Goal: Register for event/course

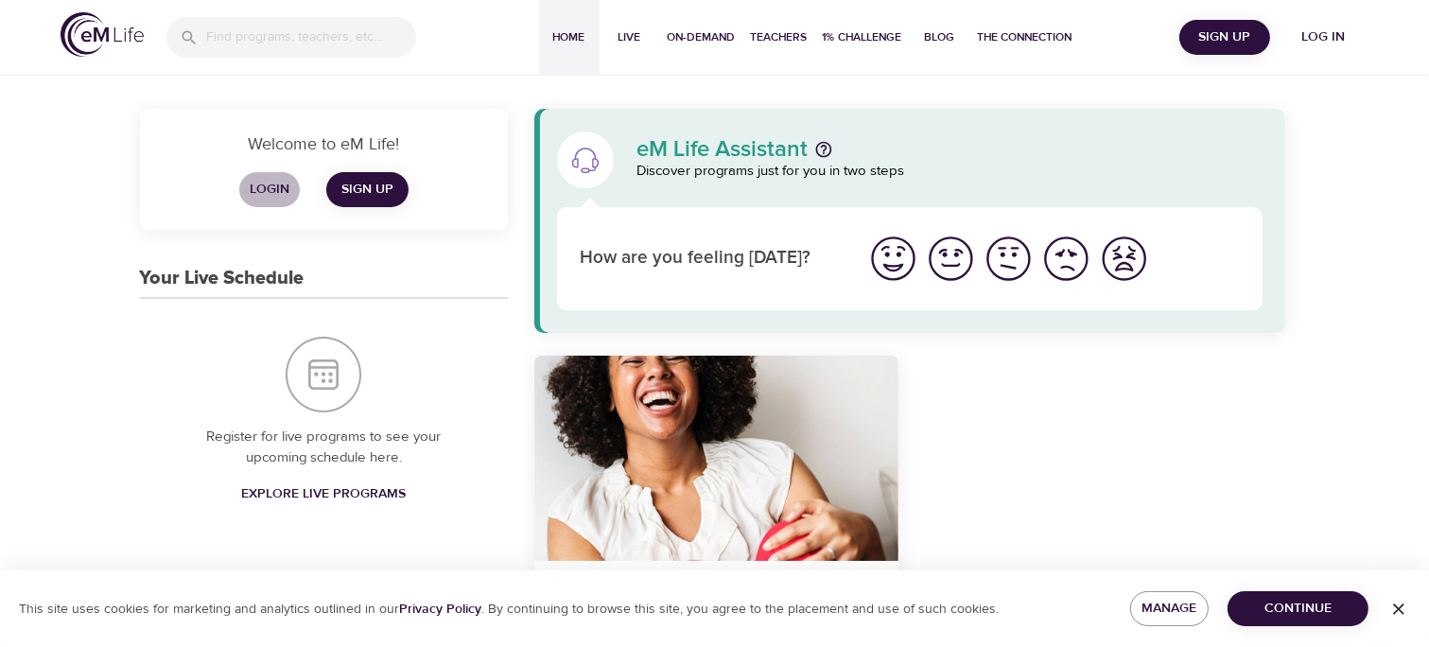
click at [291, 178] on span "Login" at bounding box center [269, 190] width 45 height 24
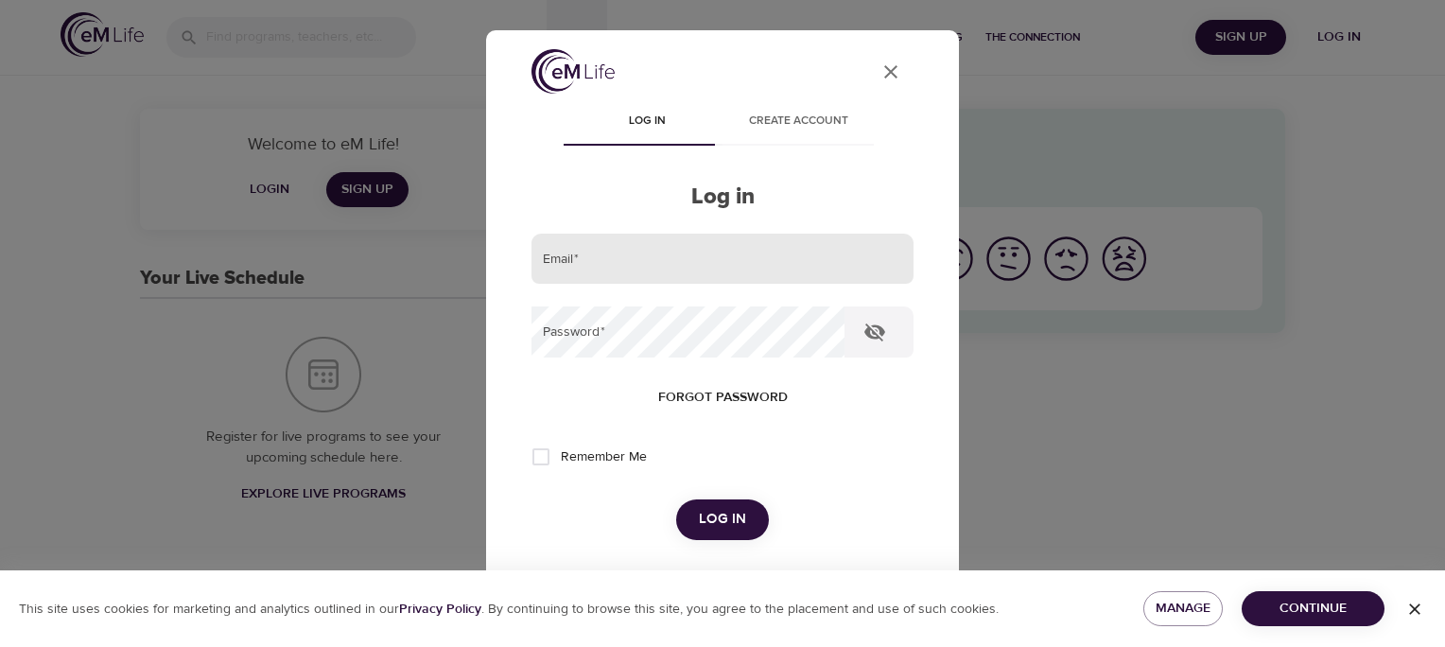
click at [656, 261] on input "email" at bounding box center [722, 259] width 382 height 51
type input "[EMAIL_ADDRESS][DOMAIN_NAME]"
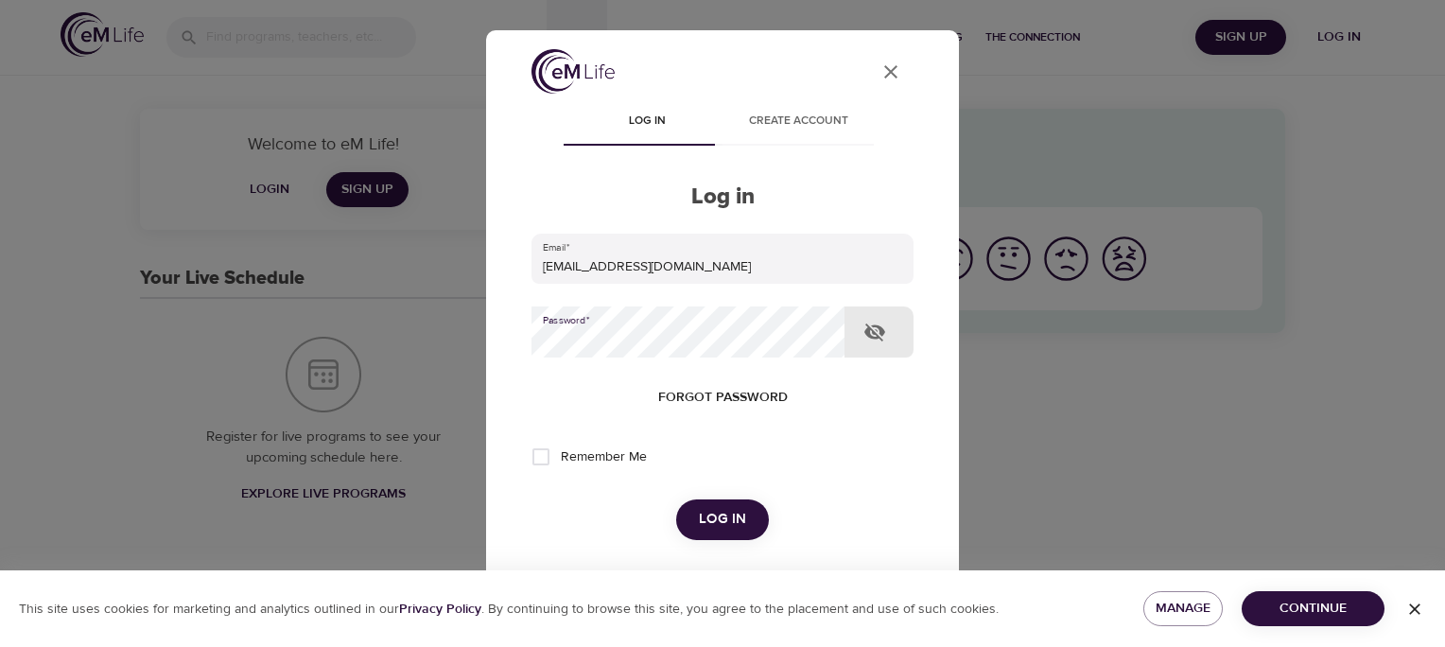
click at [722, 514] on span "Log in" at bounding box center [722, 519] width 47 height 25
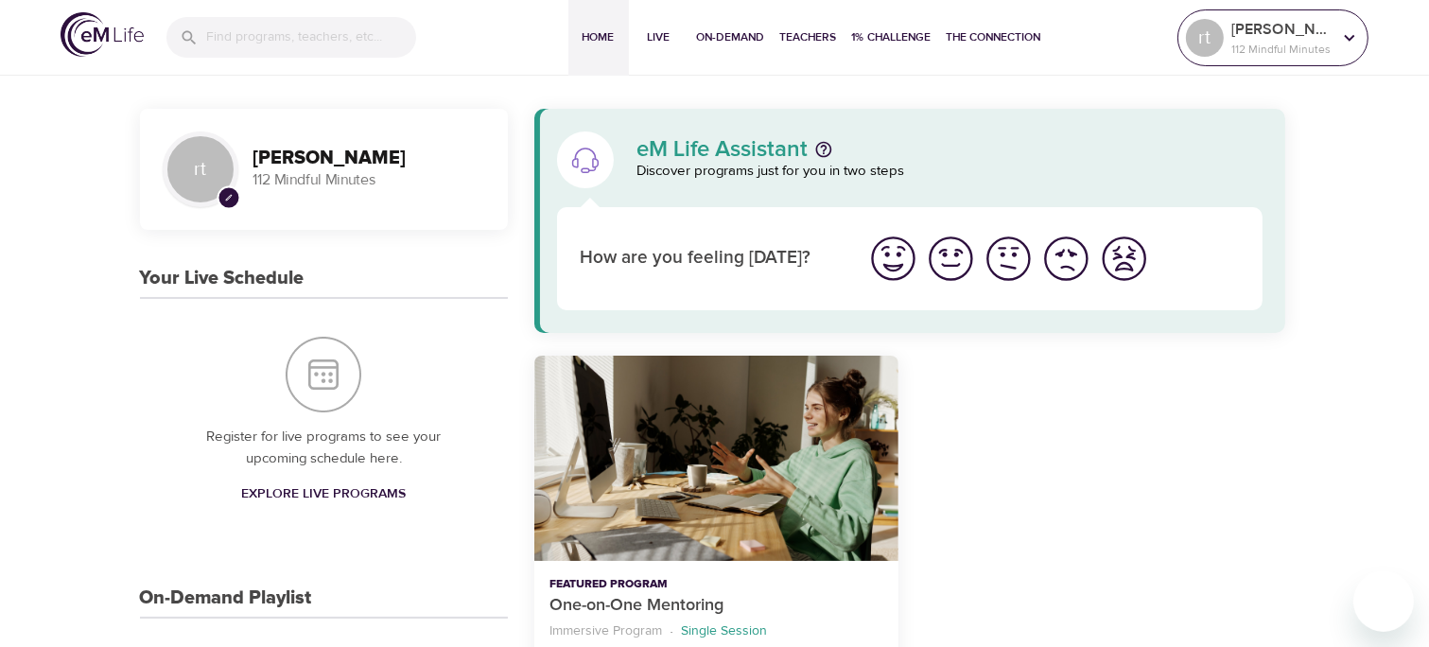
click at [1349, 38] on icon at bounding box center [1349, 37] width 21 height 21
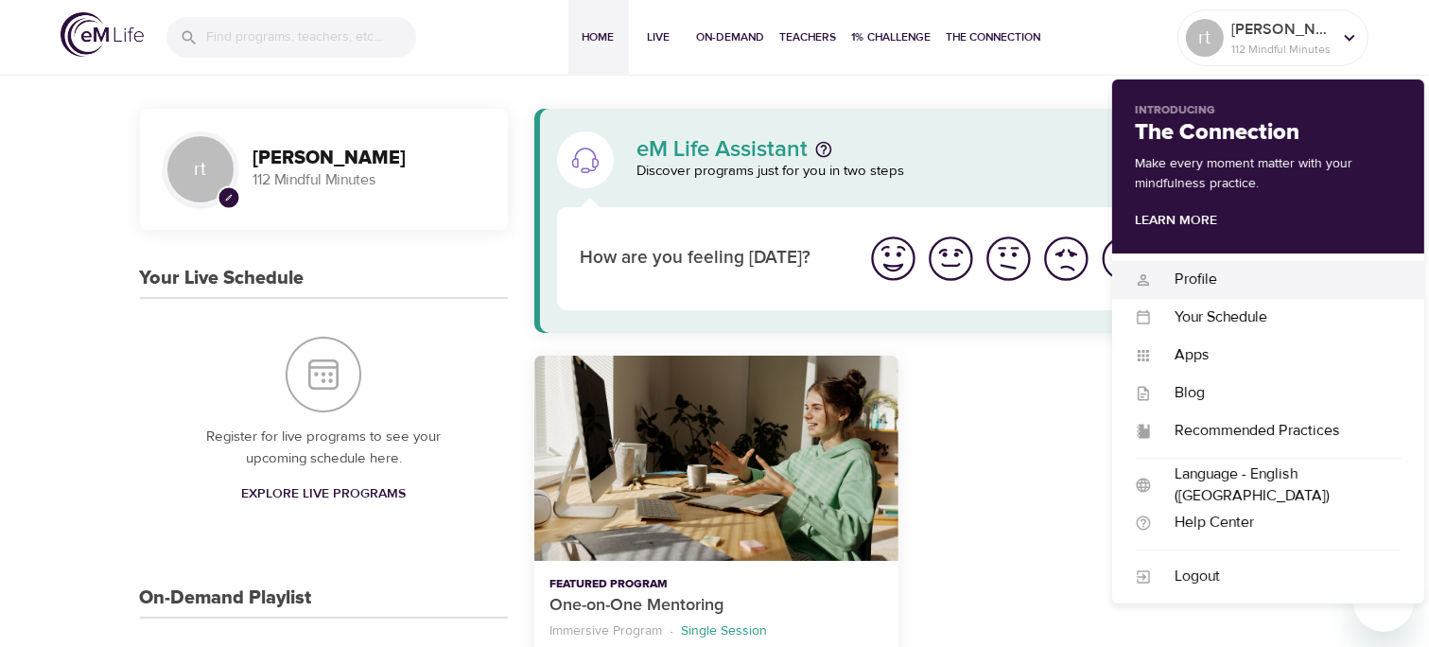
click at [1196, 278] on div "Profile" at bounding box center [1277, 280] width 250 height 22
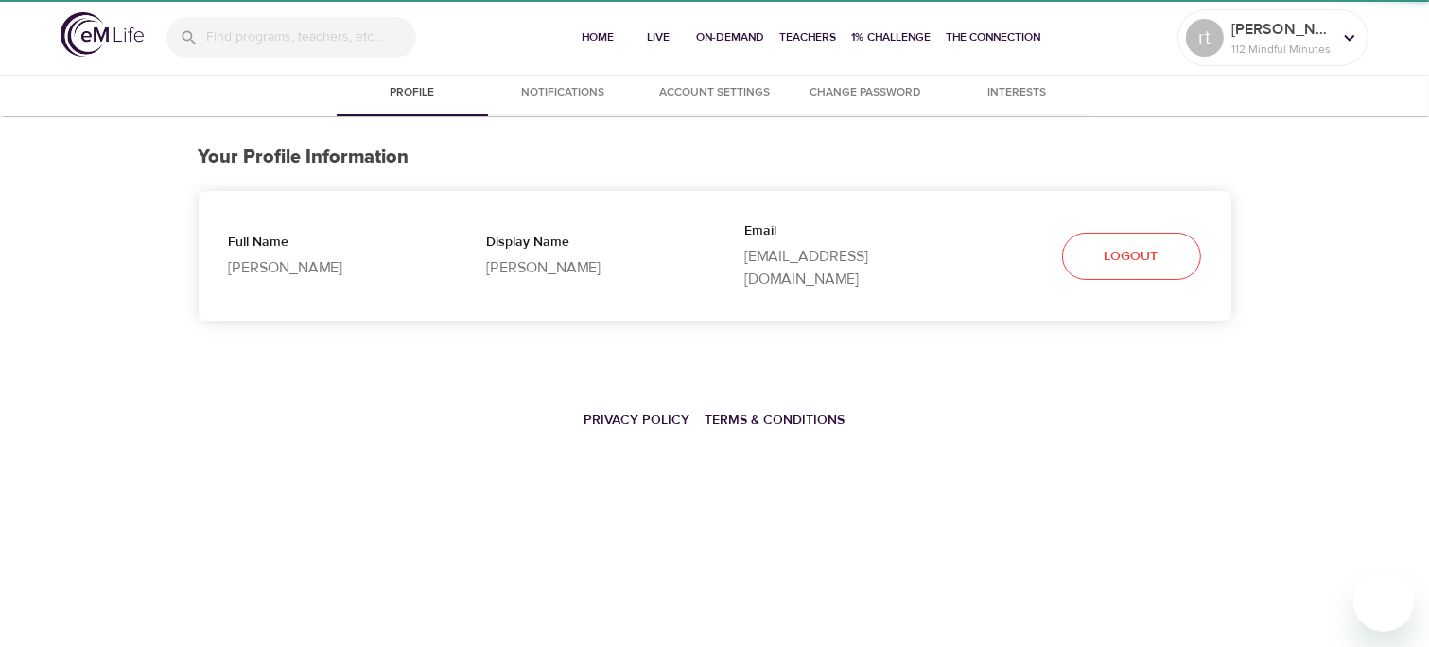
select select "10"
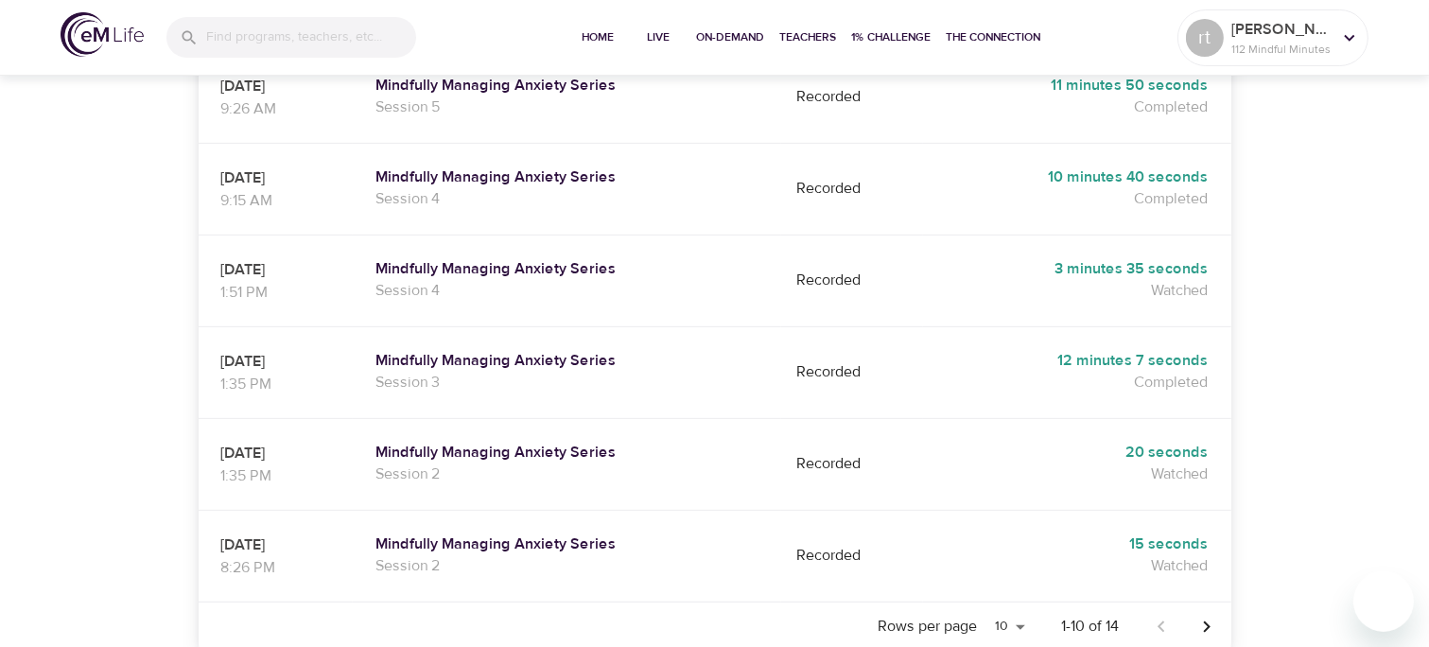
scroll to position [970, 0]
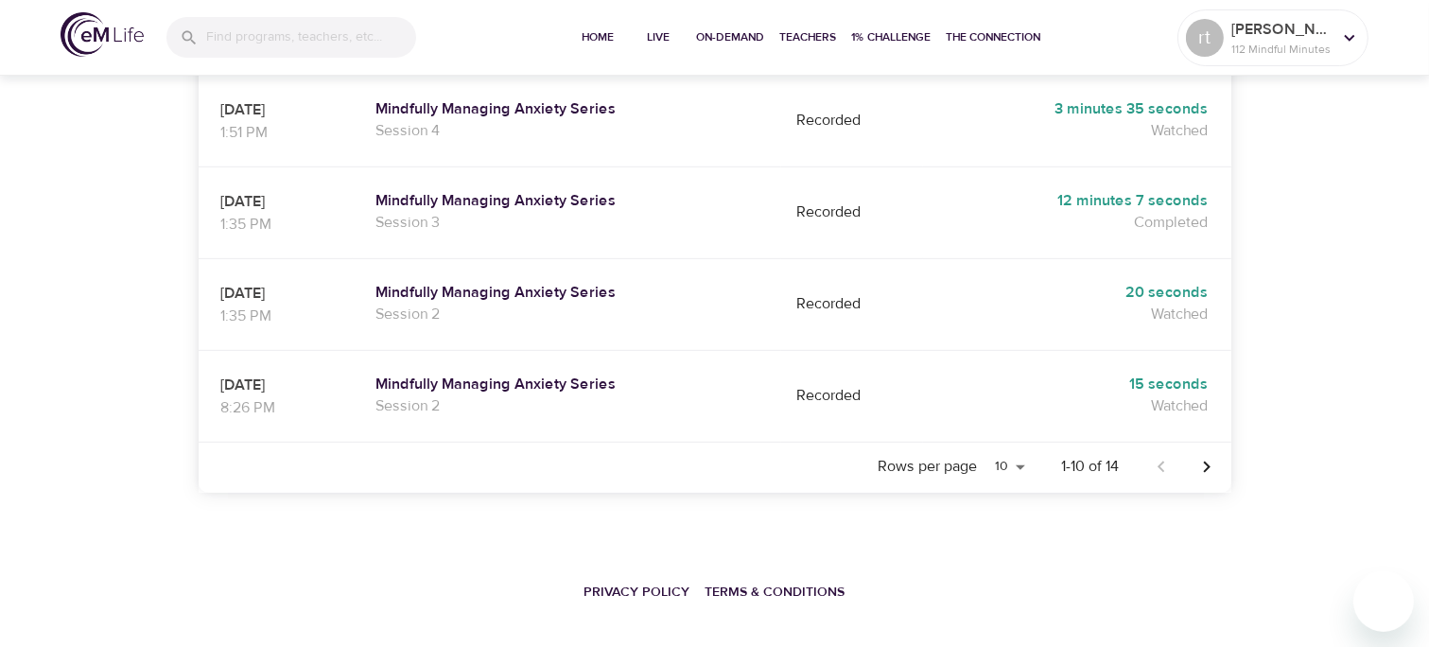
click at [1214, 456] on icon "Next page" at bounding box center [1206, 467] width 23 height 23
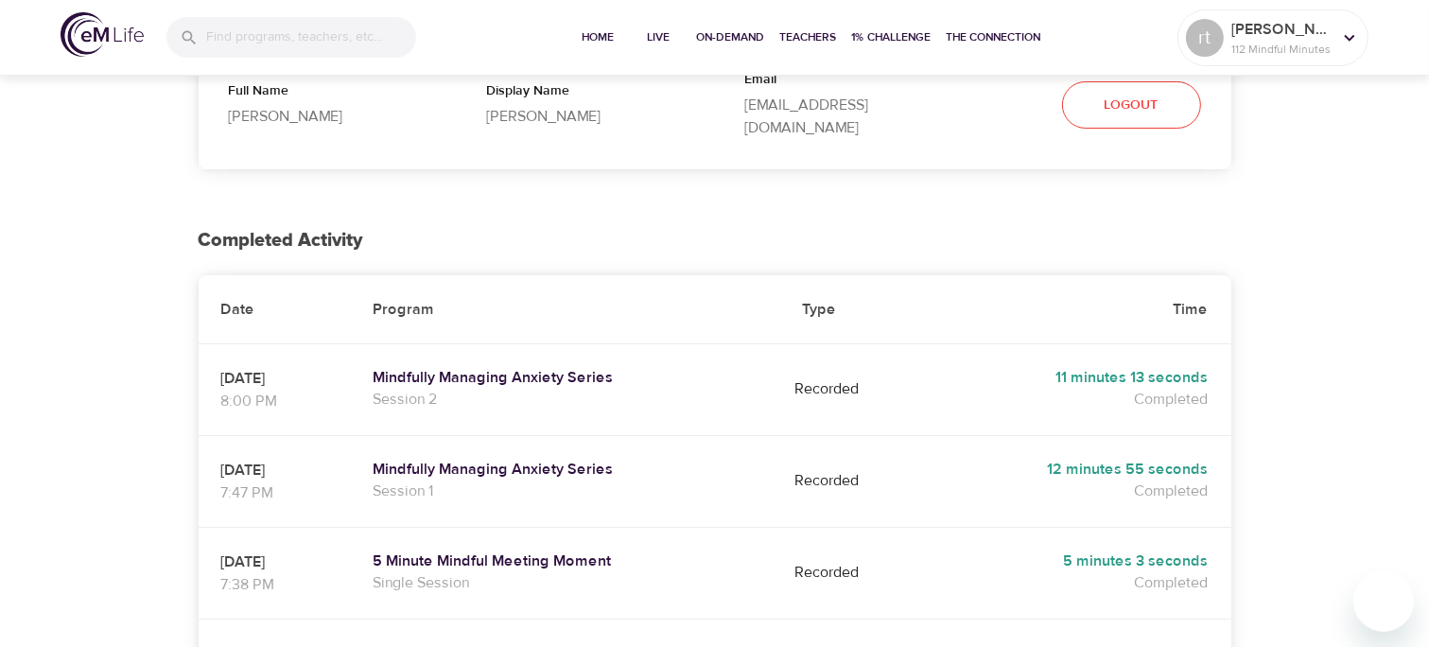
scroll to position [0, 0]
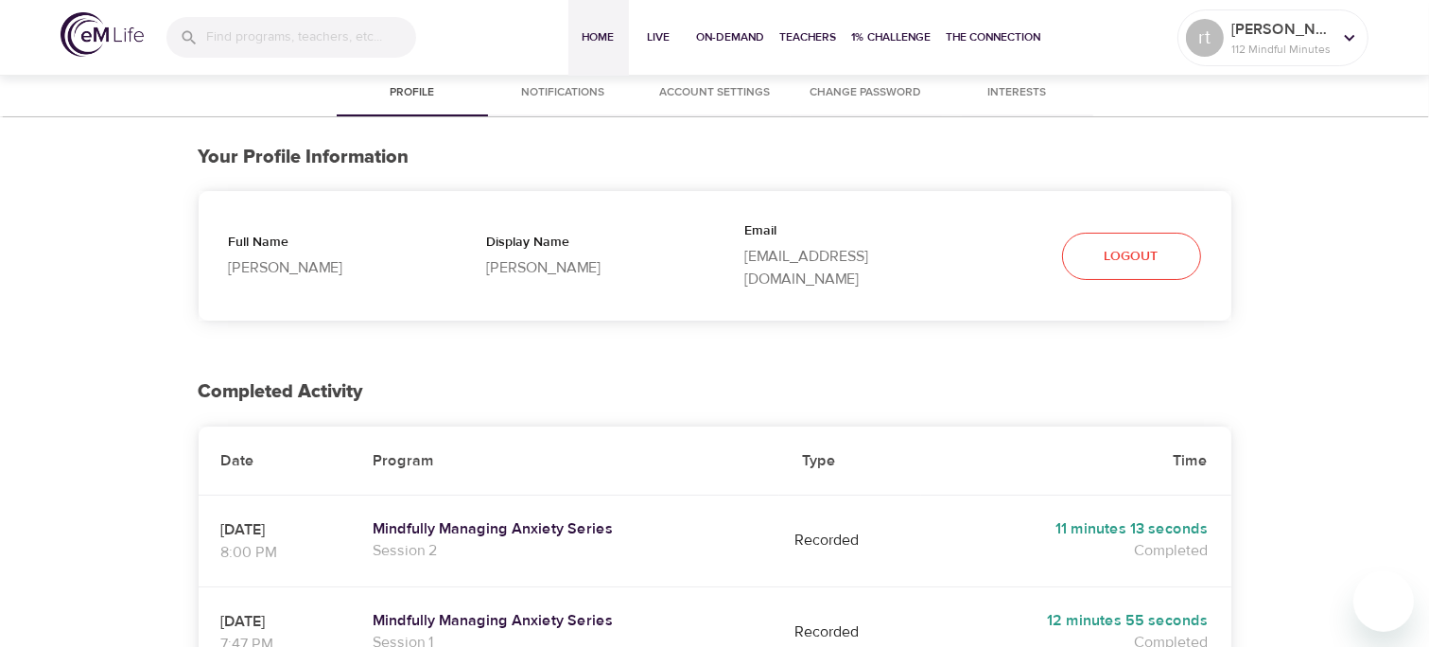
click at [600, 39] on span "Home" at bounding box center [598, 37] width 45 height 20
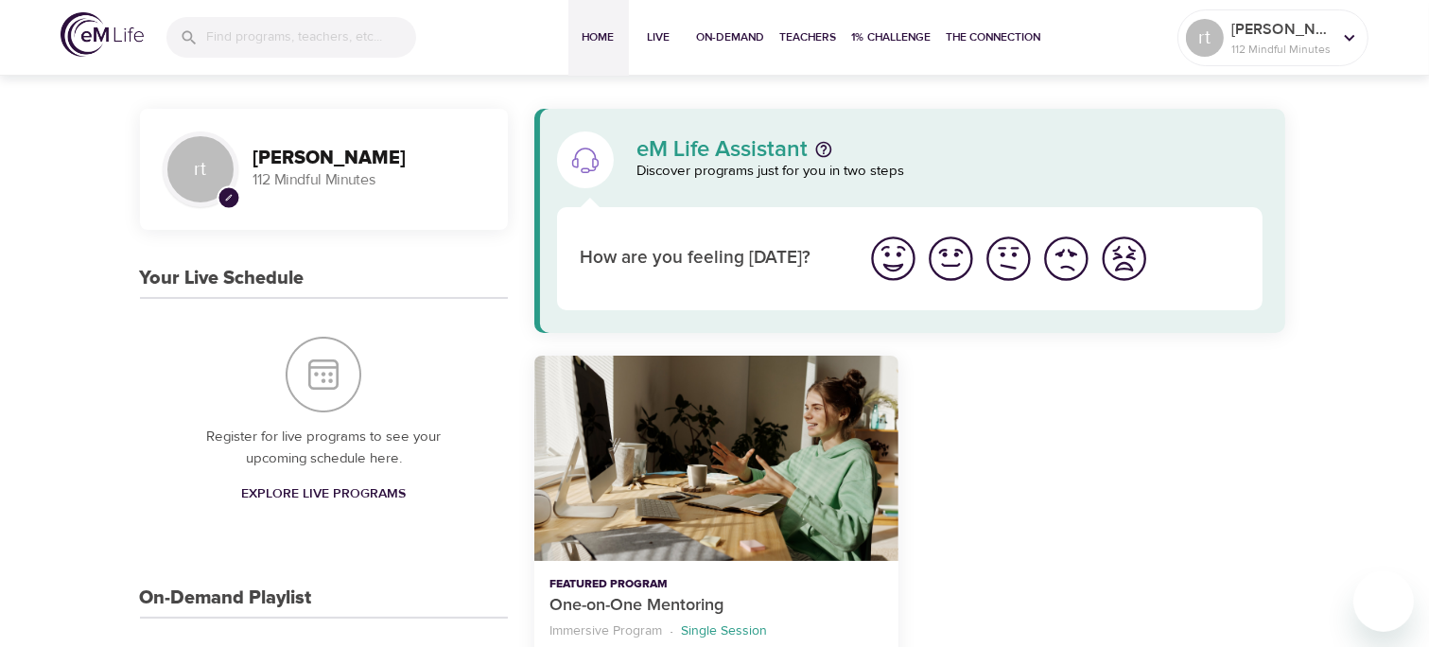
click at [337, 376] on img "Your Live Schedule" at bounding box center [324, 375] width 76 height 76
click at [354, 494] on span "Explore Live Programs" at bounding box center [323, 494] width 165 height 24
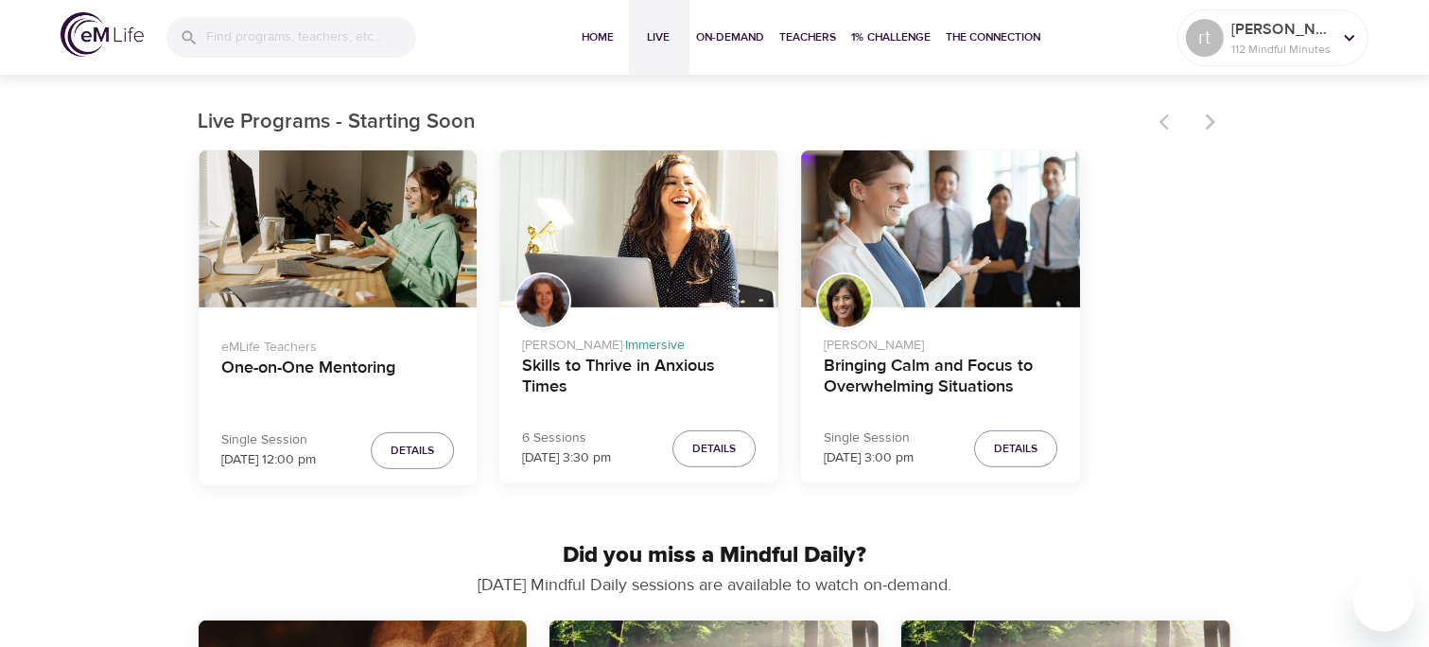
scroll to position [565, 0]
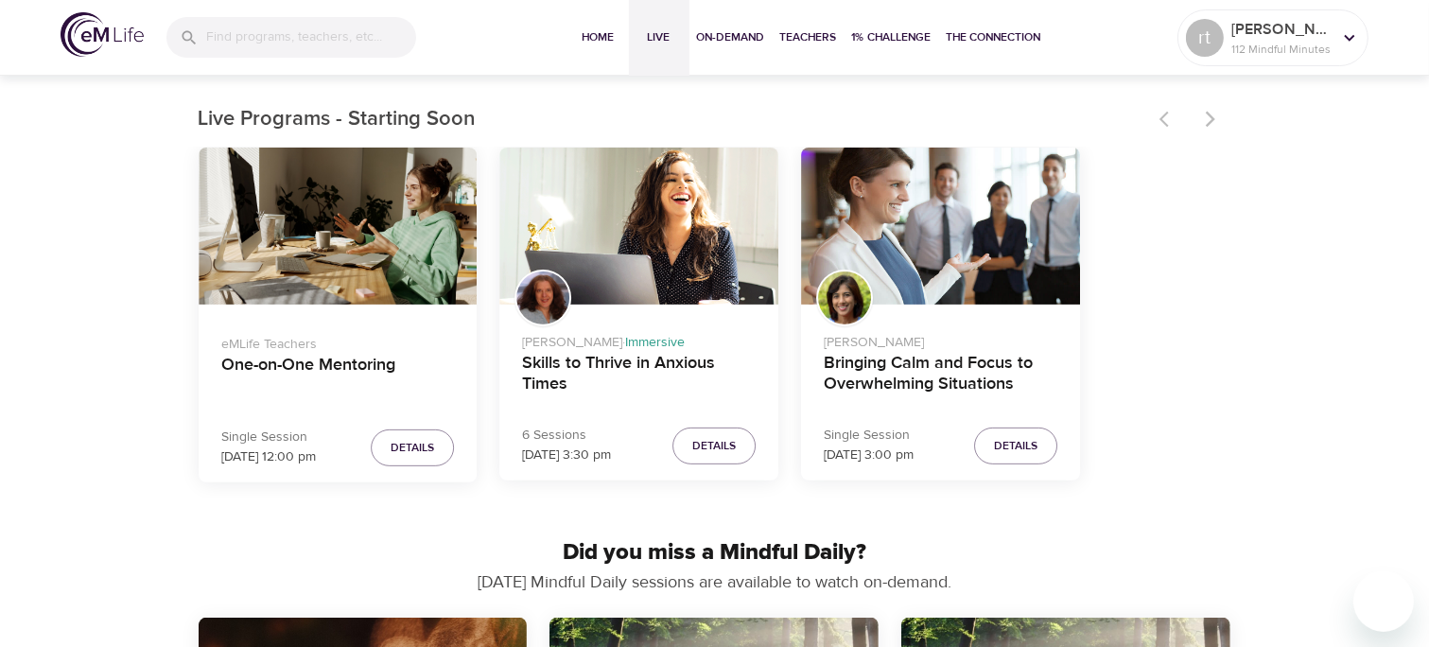
click at [720, 442] on span "Details" at bounding box center [713, 446] width 43 height 20
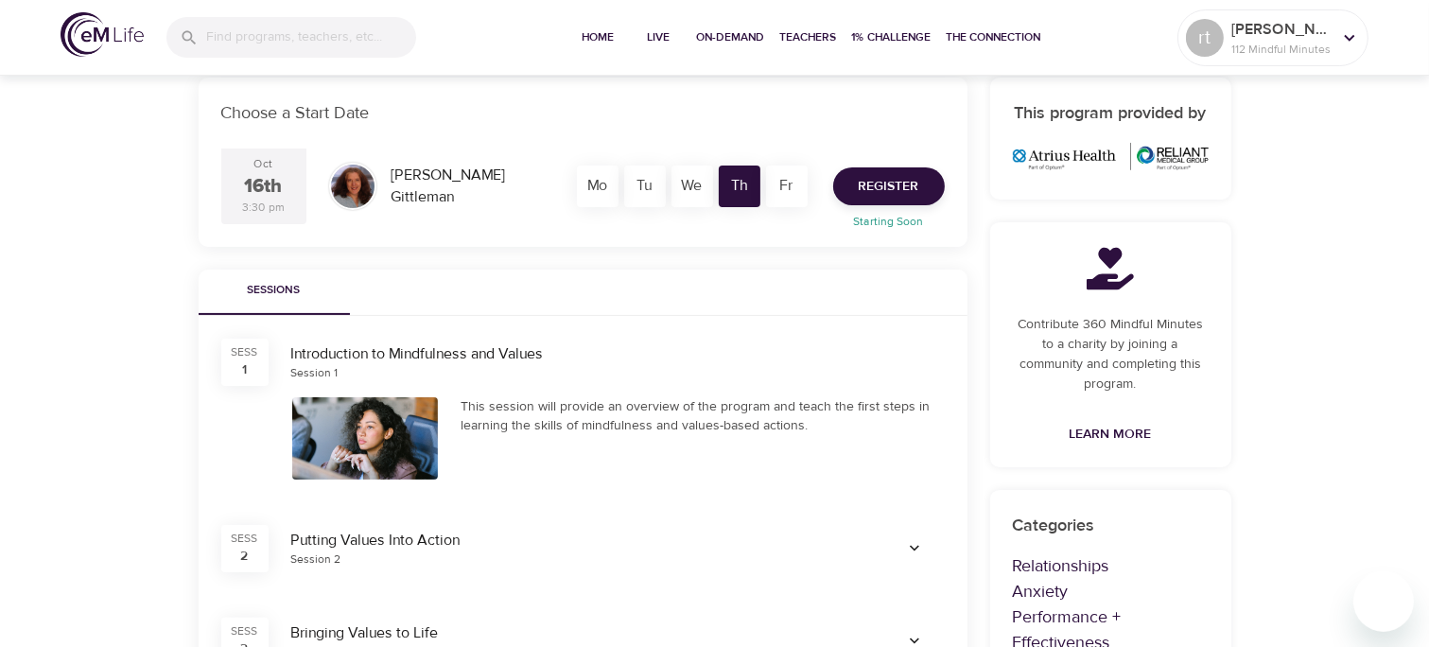
scroll to position [286, 0]
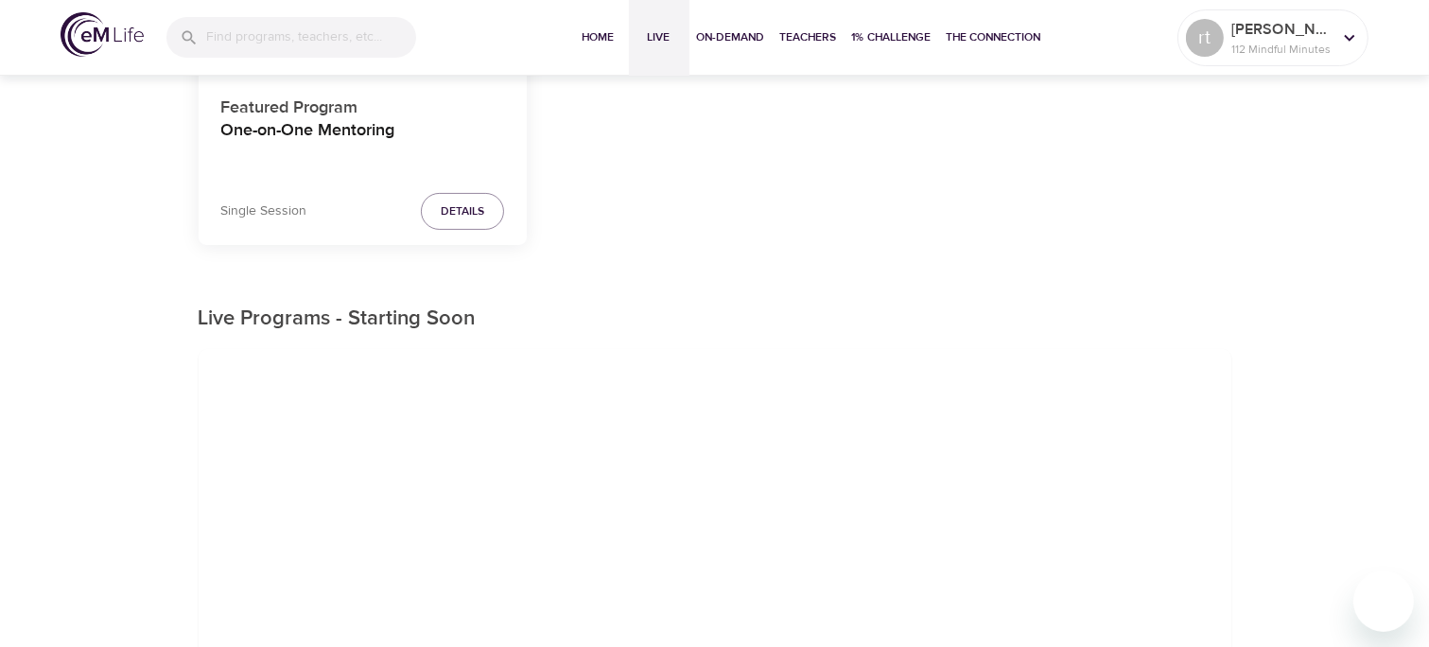
scroll to position [565, 0]
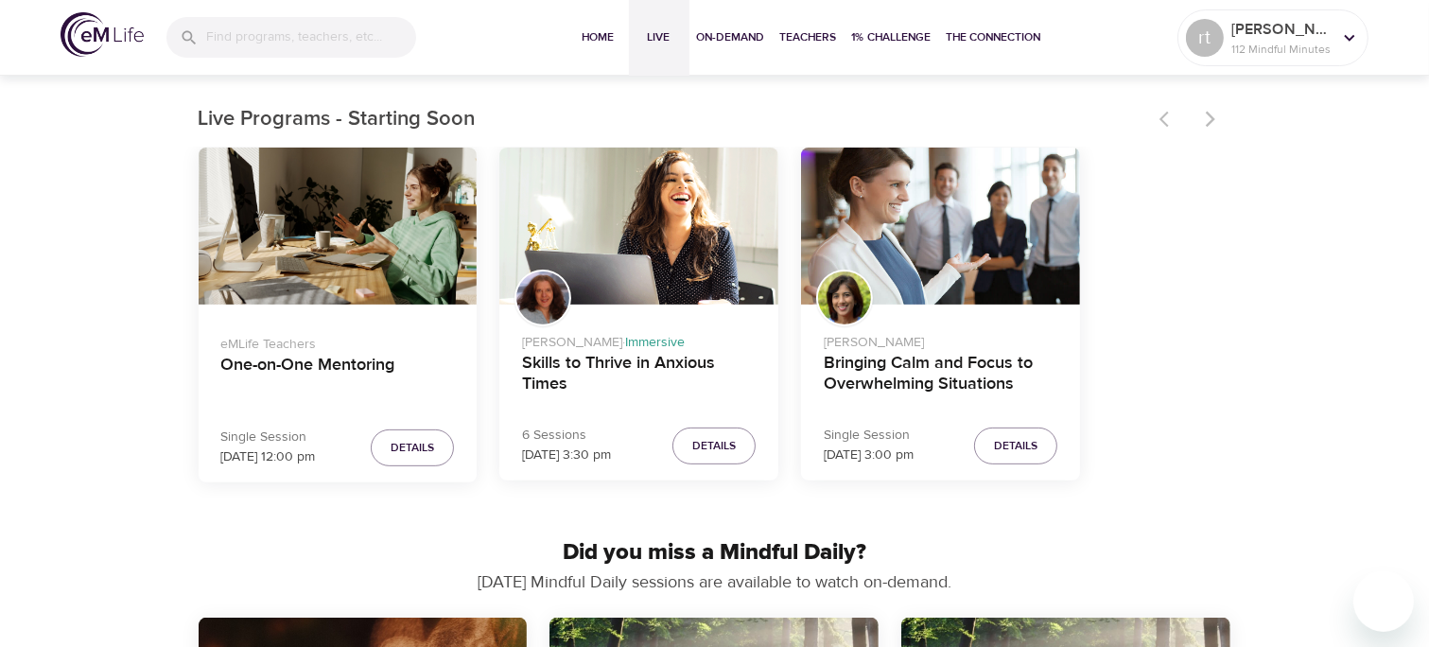
click at [734, 451] on span "Details" at bounding box center [713, 446] width 43 height 20
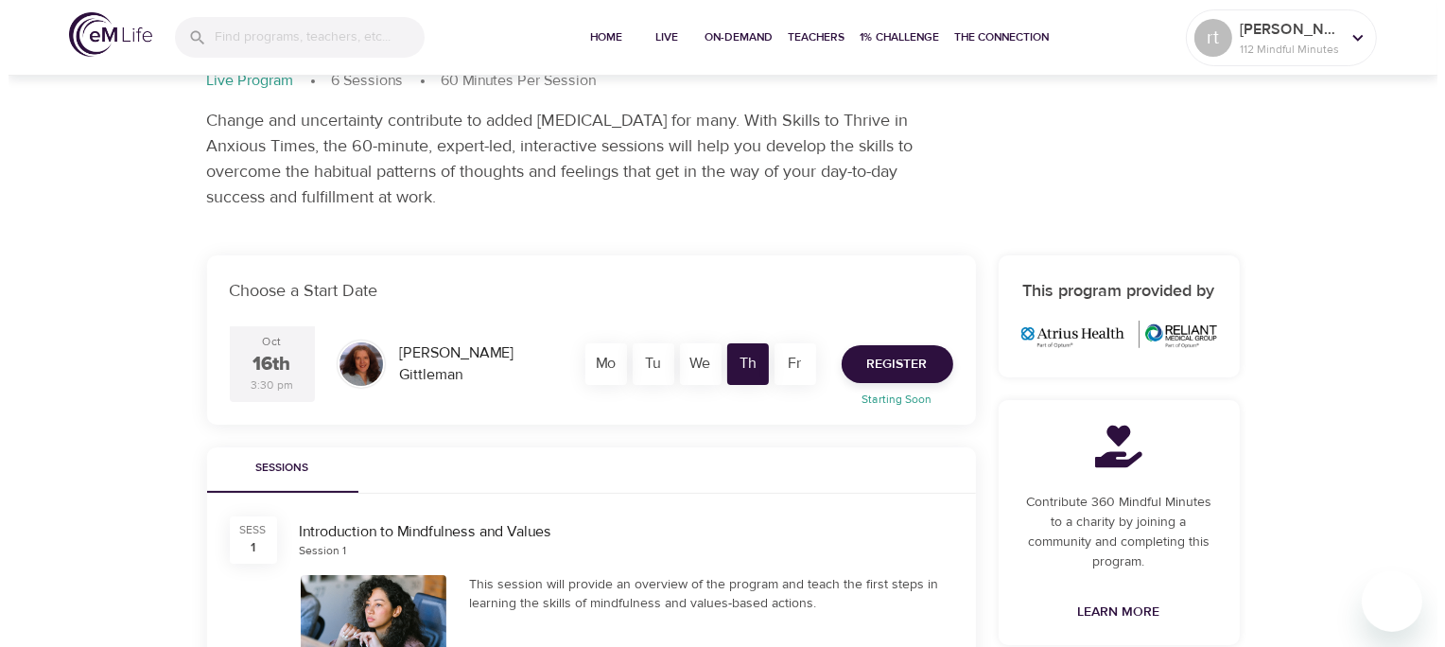
scroll to position [111, 0]
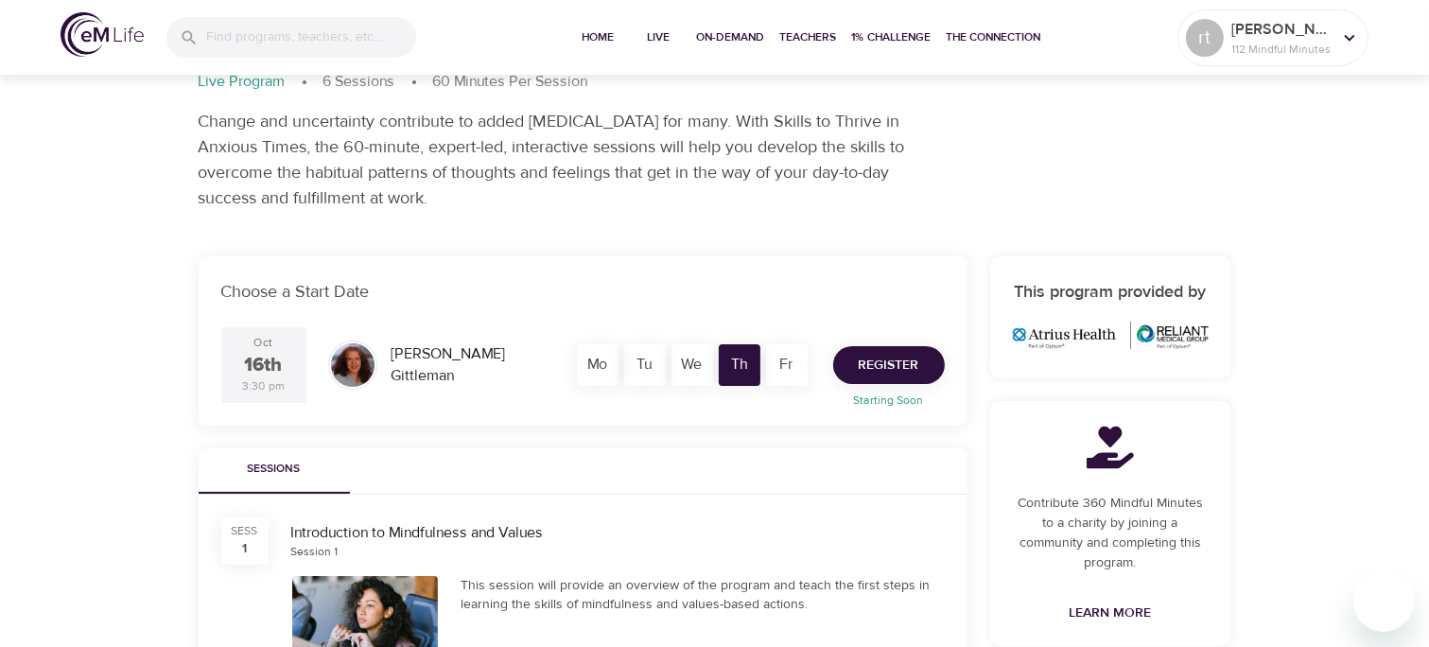
click at [892, 360] on span "Register" at bounding box center [888, 366] width 61 height 24
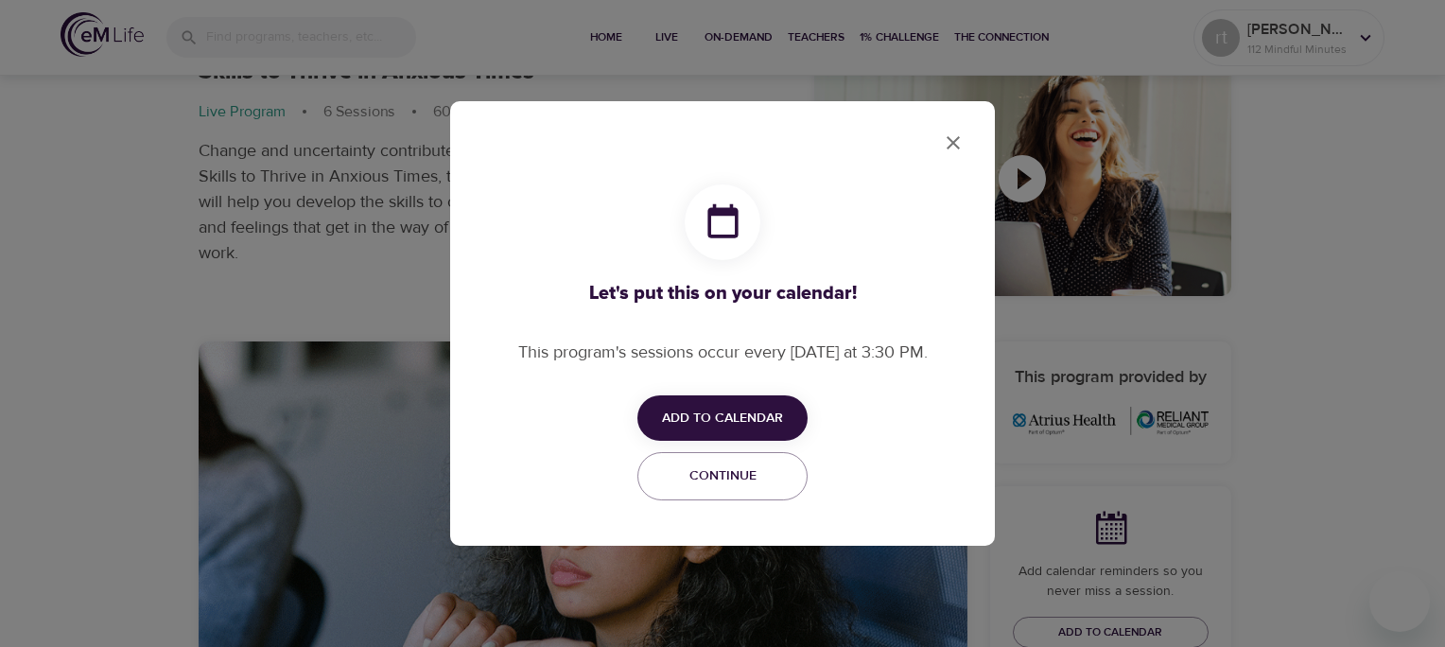
checkbox input "true"
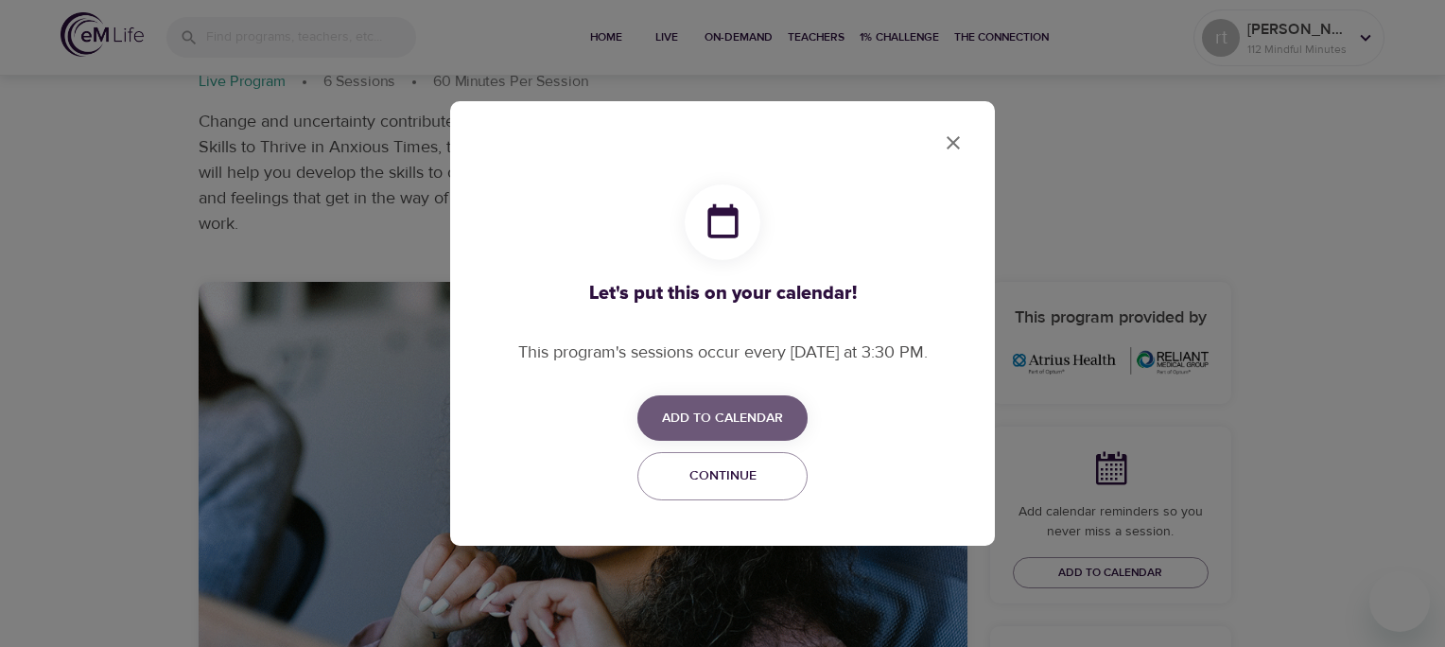
click at [769, 412] on span "Add to Calendar" at bounding box center [722, 419] width 121 height 24
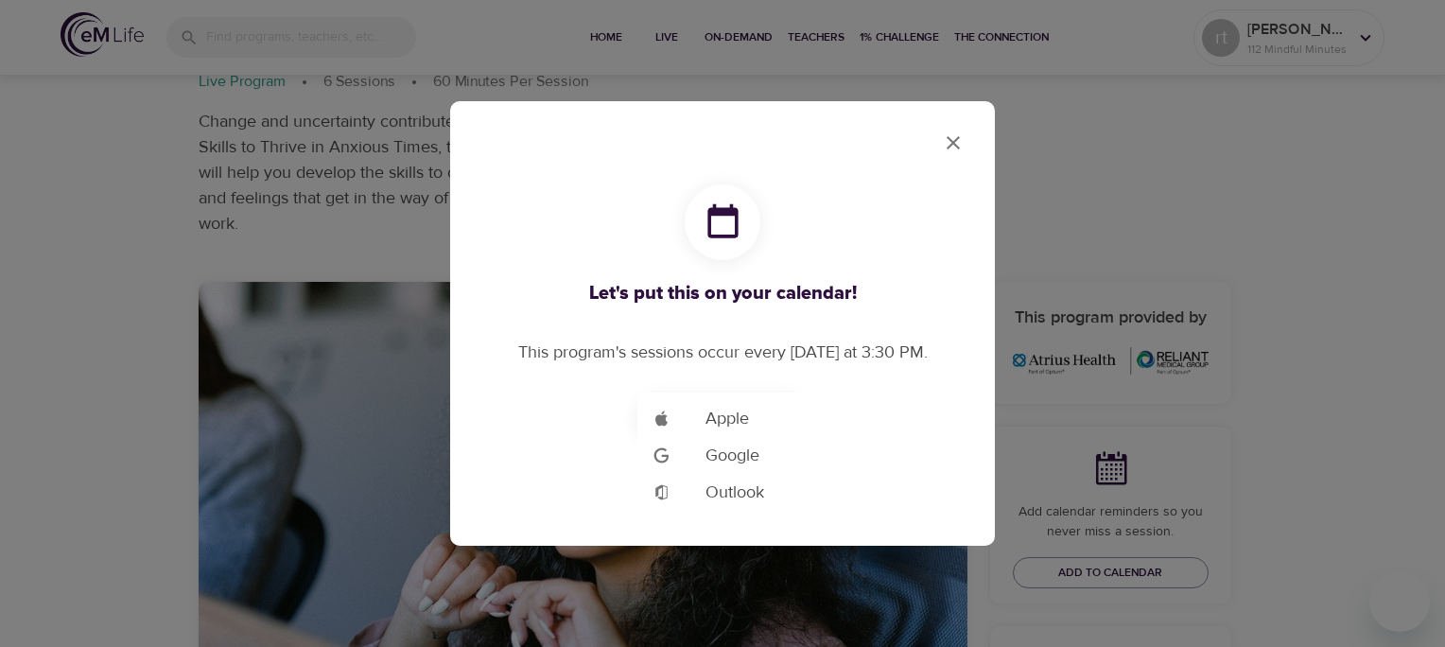
click at [952, 147] on div at bounding box center [722, 323] width 1445 height 647
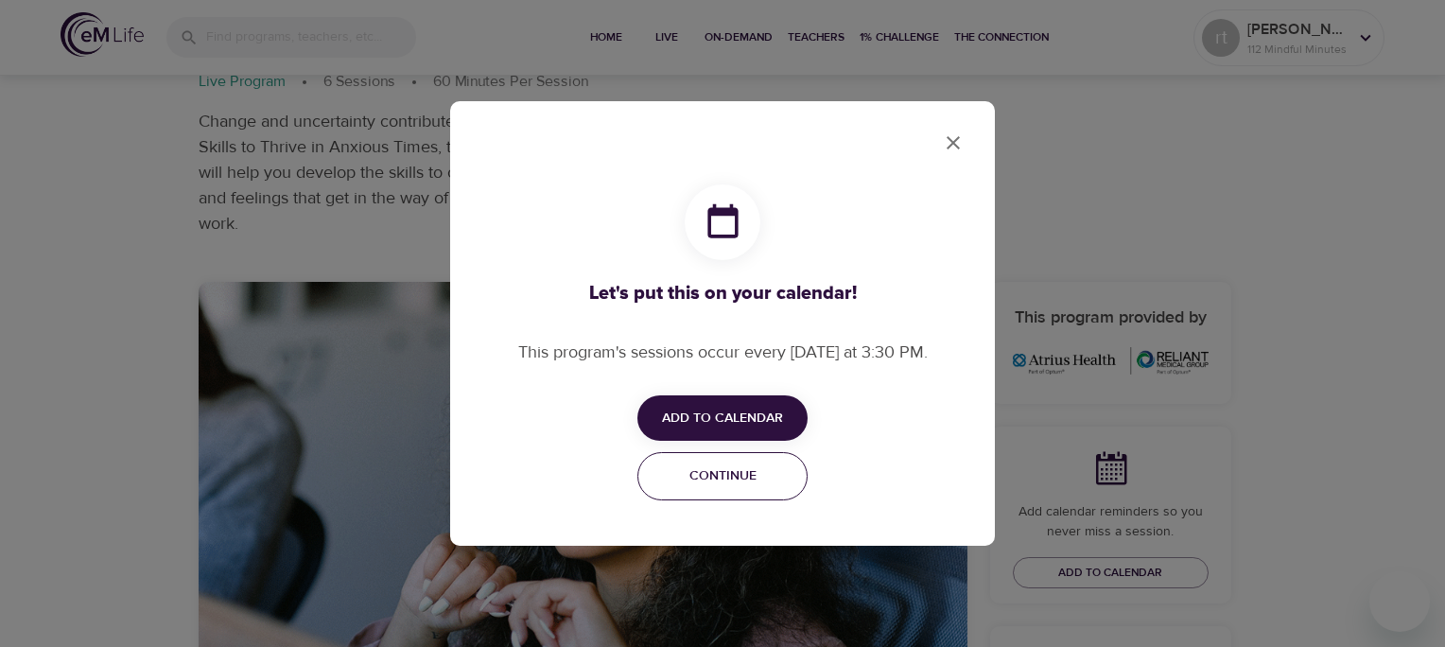
click at [755, 487] on span "Continue" at bounding box center [723, 476] width 146 height 24
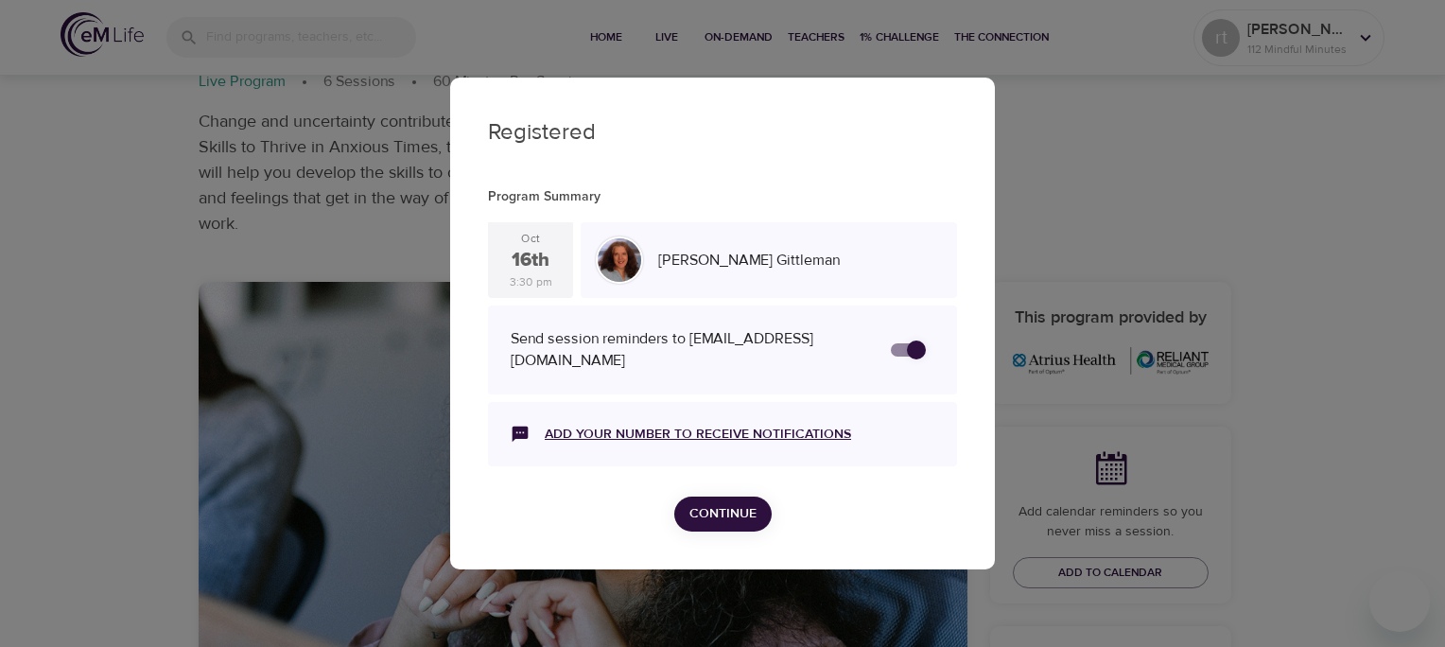
click at [647, 431] on link "Add your number to receive notifications" at bounding box center [698, 434] width 306 height 19
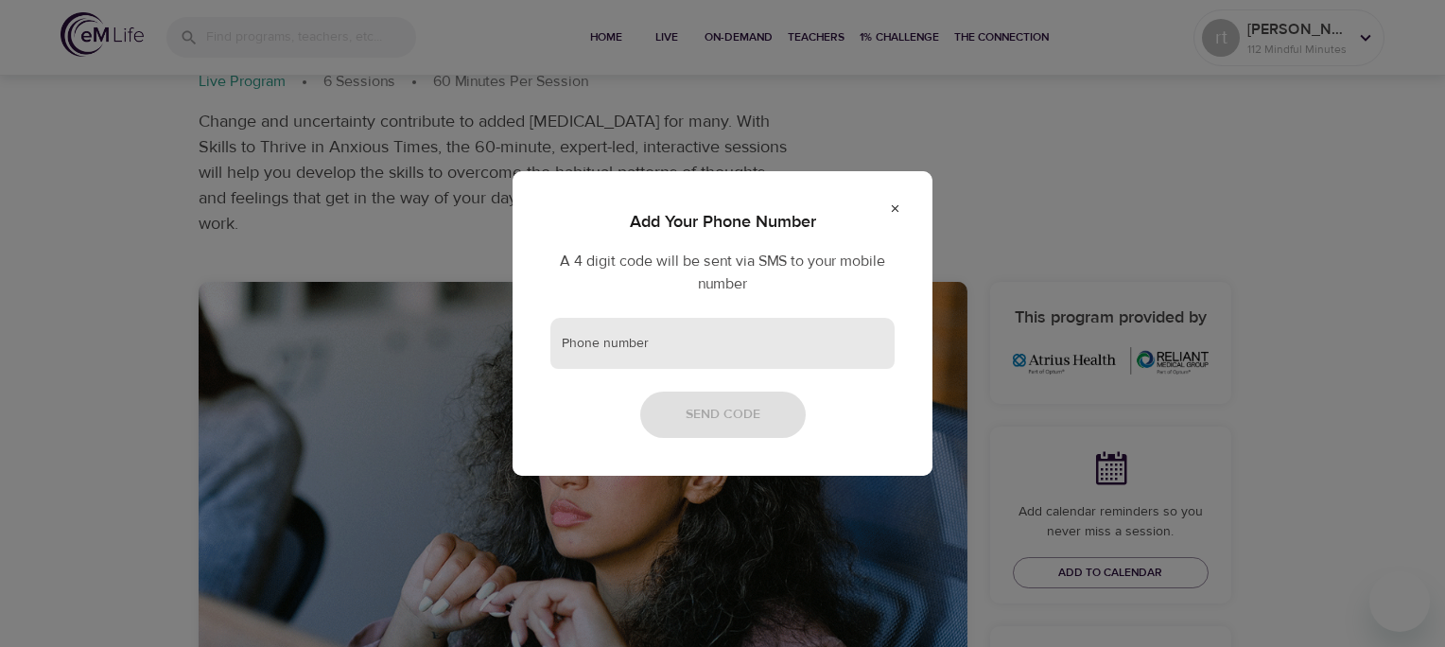
click at [699, 346] on input "text" at bounding box center [722, 343] width 344 height 51
type input "1"
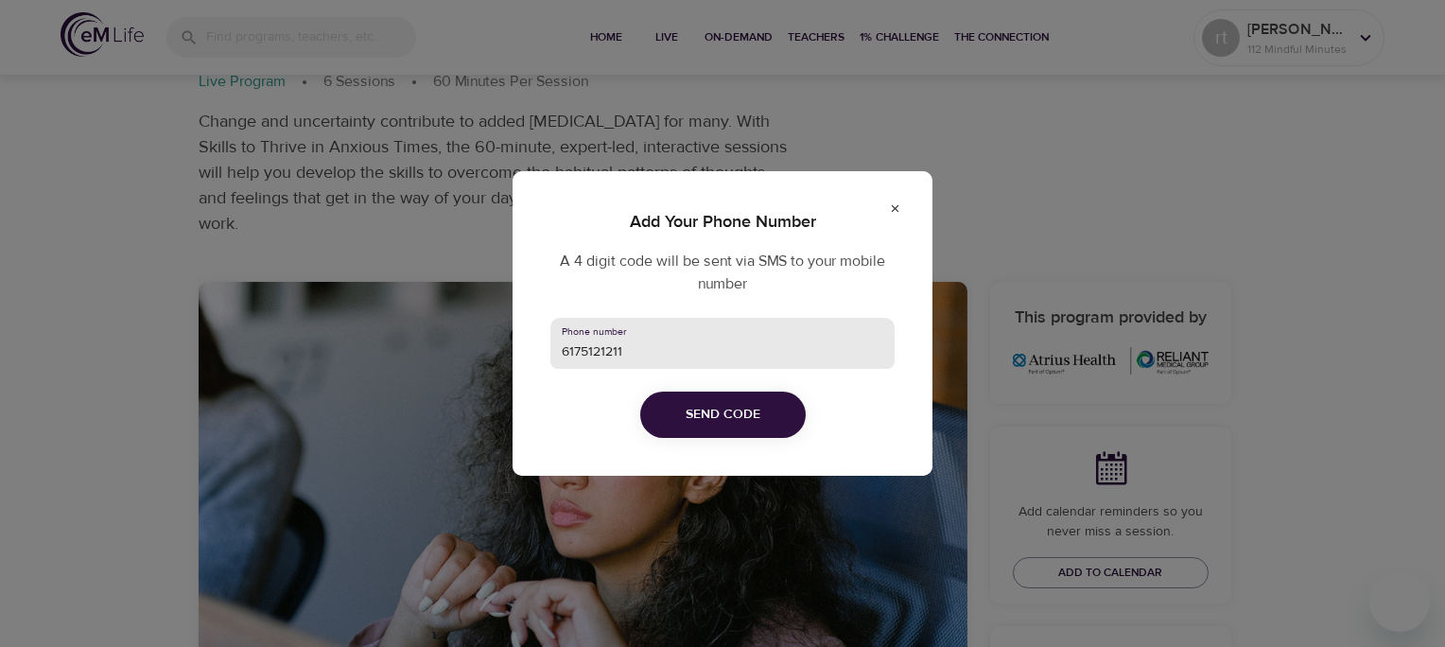
type input "6175121211"
click at [772, 427] on button "Send Code" at bounding box center [722, 414] width 165 height 46
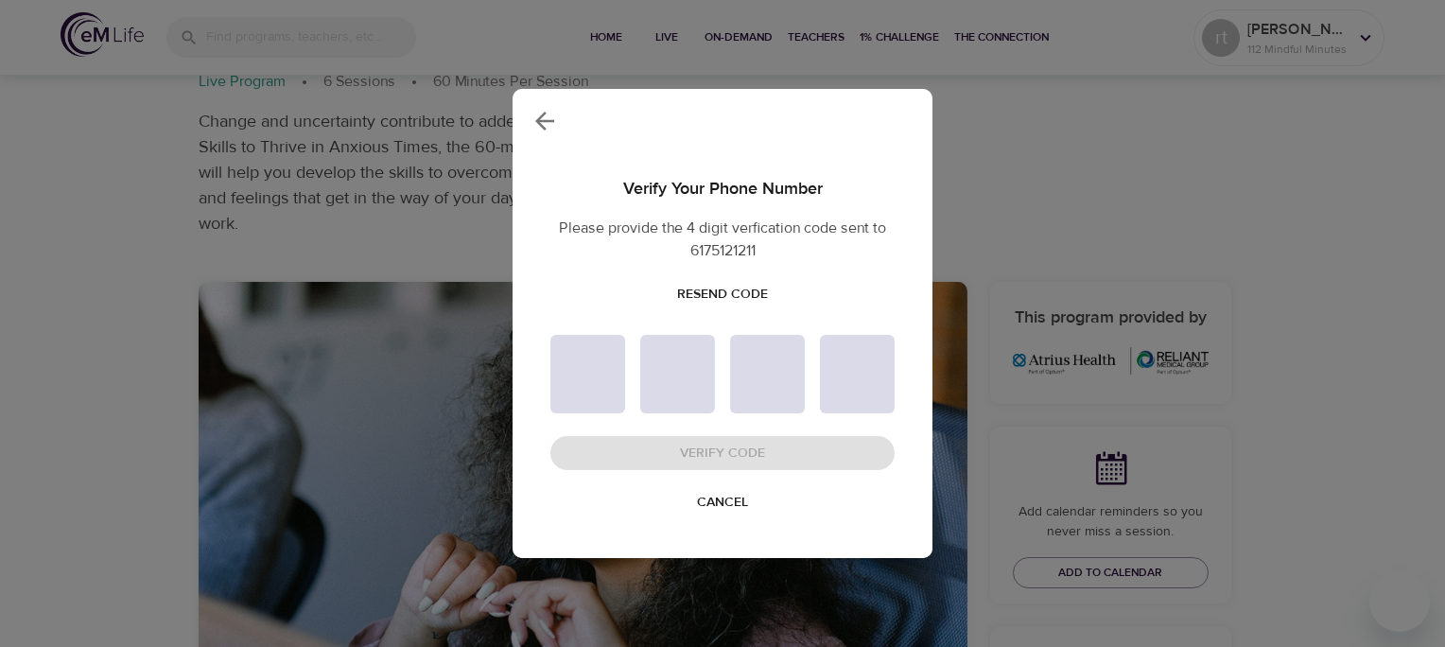
click at [558, 121] on icon "button" at bounding box center [544, 121] width 28 height 28
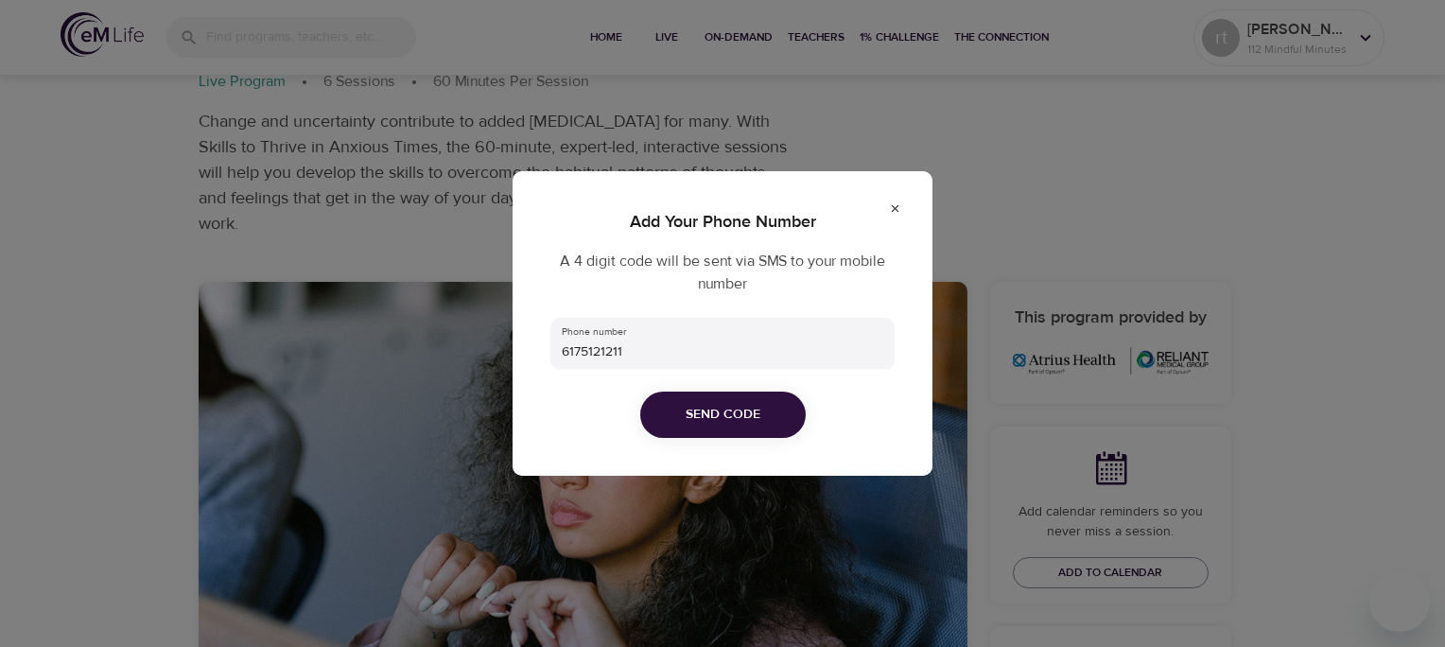
click at [741, 417] on span "Send Code" at bounding box center [722, 415] width 75 height 24
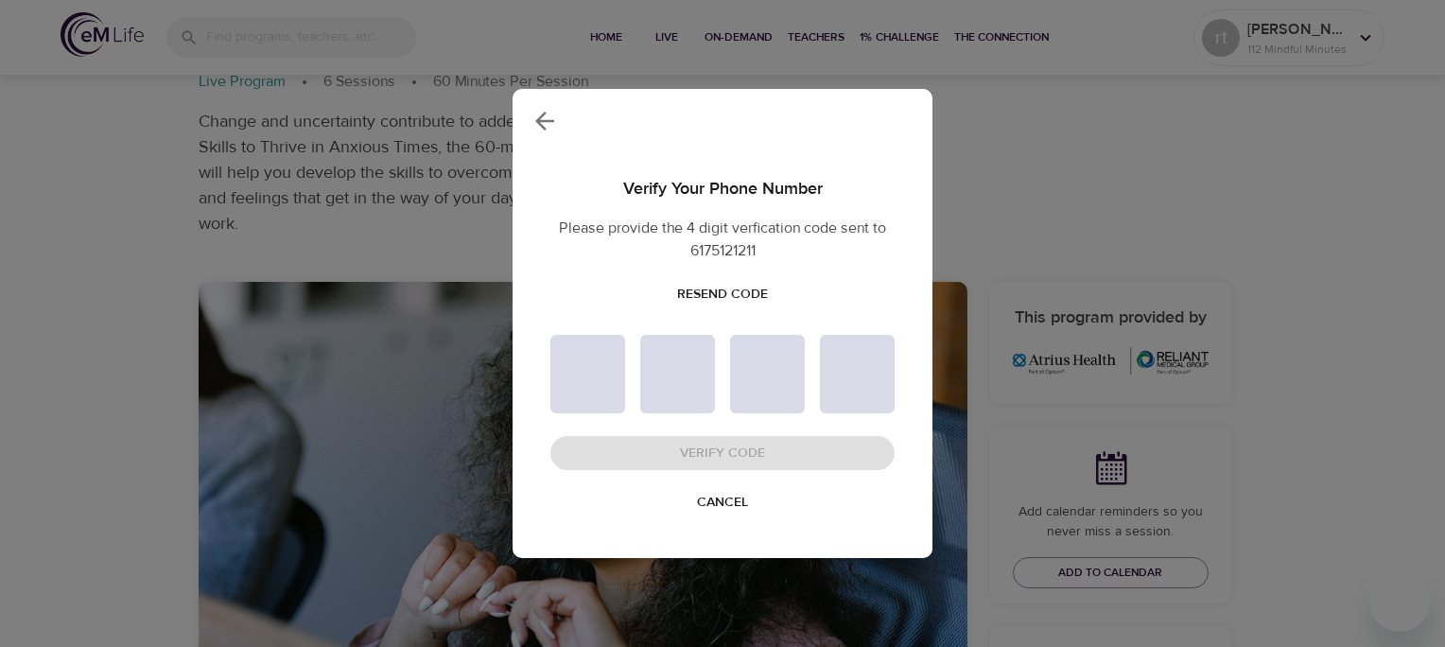
click at [742, 295] on span "Resend Code" at bounding box center [722, 295] width 91 height 24
